Goal: Navigation & Orientation: Find specific page/section

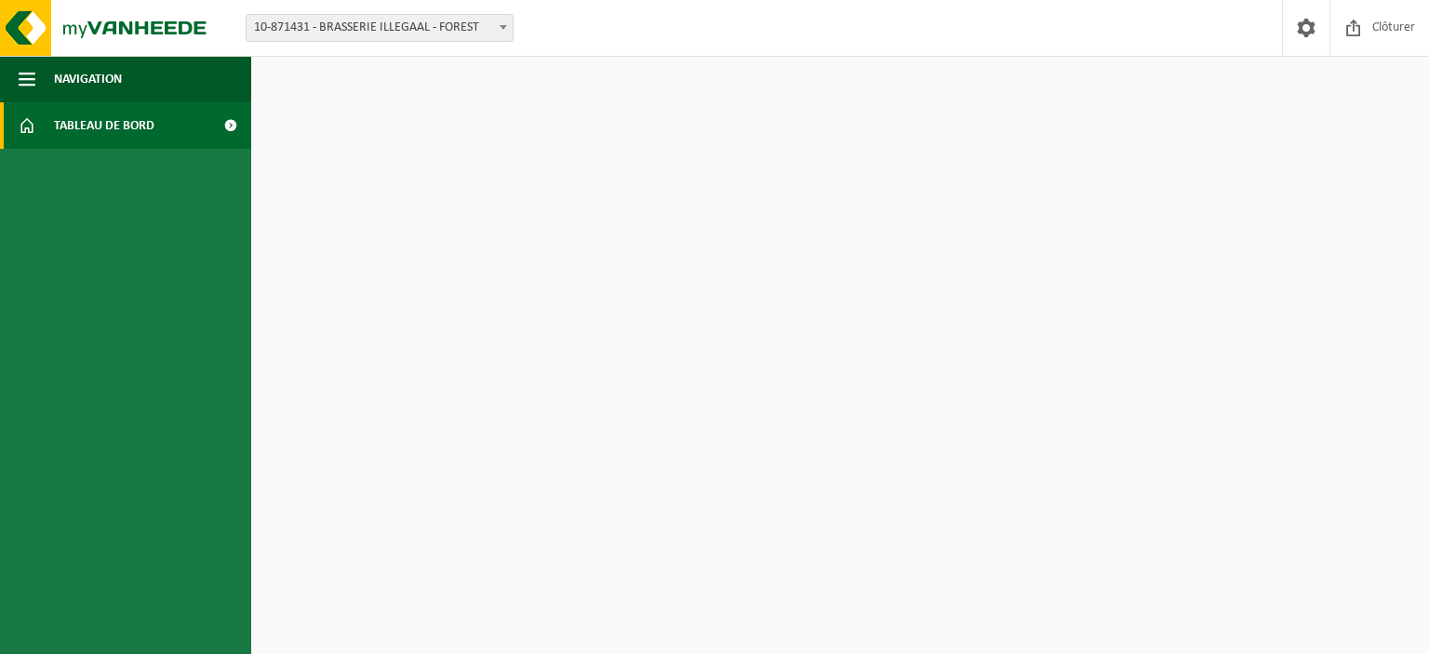
click at [868, 468] on html "Site: 10-871431 - BRASSERIE ILLEGAAL - FOREST 10-871431 - BRASSERIE ILLEGAAL - …" at bounding box center [714, 327] width 1429 height 654
click at [116, 121] on span "Tableau de bord" at bounding box center [104, 125] width 100 height 47
click at [123, 21] on img at bounding box center [111, 28] width 223 height 56
click at [26, 16] on img at bounding box center [111, 28] width 223 height 56
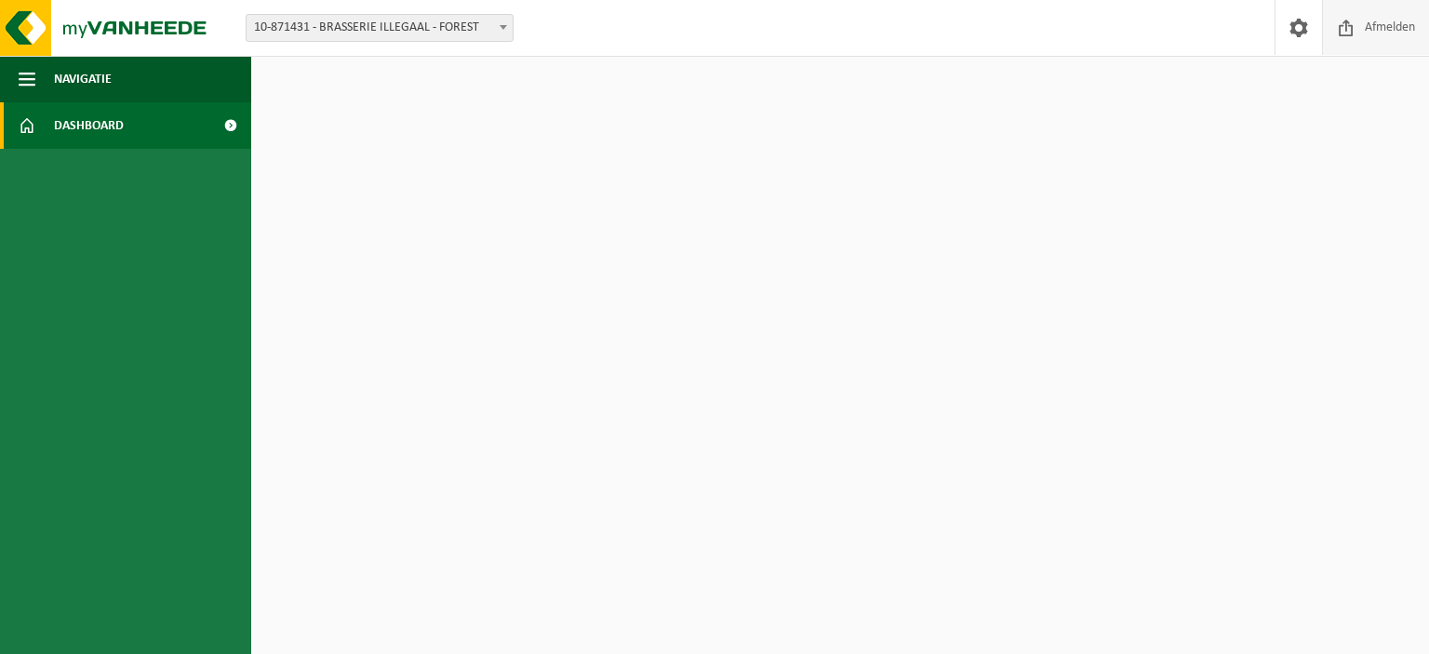
click at [1382, 29] on span "Afmelden" at bounding box center [1390, 27] width 60 height 55
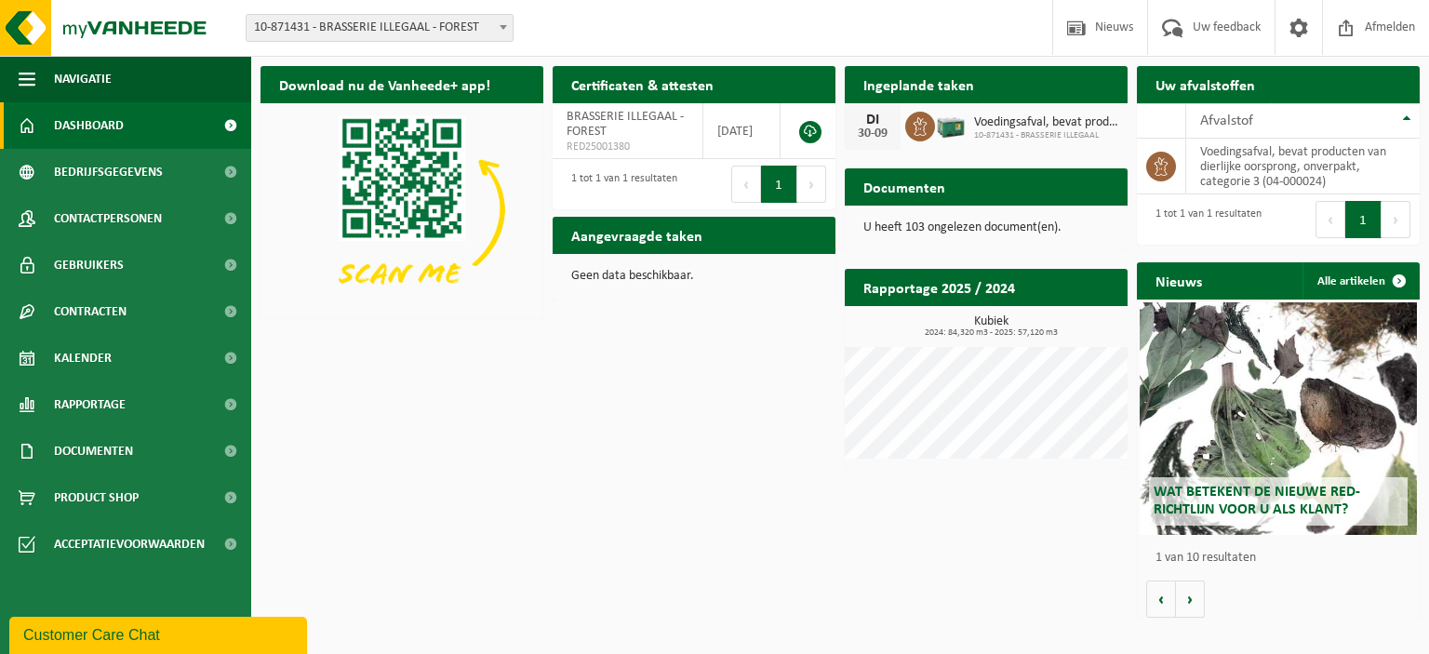
click at [1014, 130] on span "10-871431 - BRASSERIE ILLEGAAL" at bounding box center [1046, 135] width 144 height 11
